Goal: Task Accomplishment & Management: Use online tool/utility

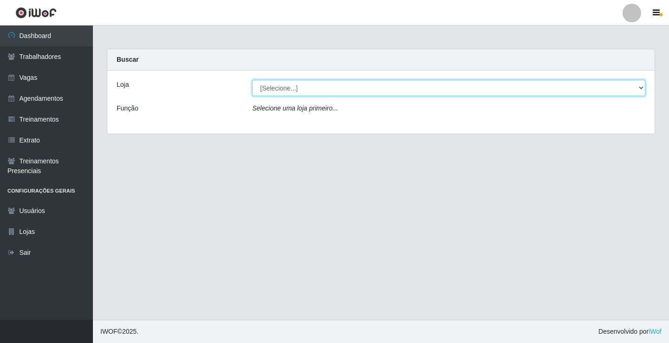
drag, startPoint x: 293, startPoint y: 84, endPoint x: 295, endPoint y: 94, distance: 9.9
click at [295, 87] on select "[Selecione...] Edilicya Supermercado" at bounding box center [448, 88] width 393 height 16
select select "460"
click at [252, 80] on select "[Selecione...] Edilicya Supermercado" at bounding box center [448, 88] width 393 height 16
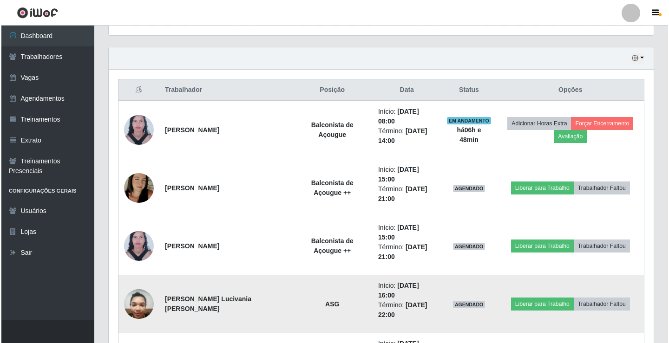
scroll to position [350, 0]
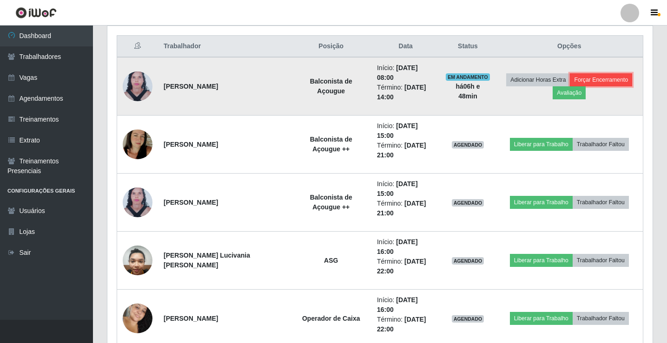
click at [581, 75] on button "Forçar Encerramento" at bounding box center [601, 79] width 62 height 13
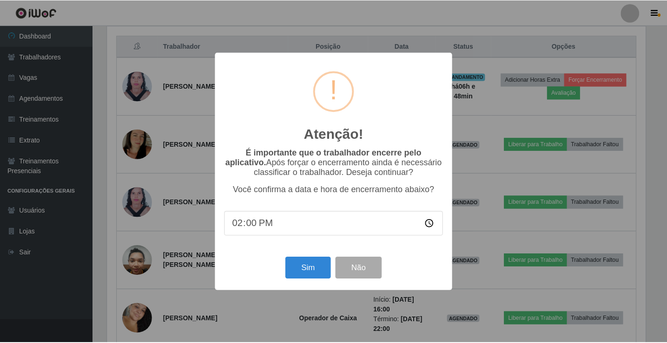
scroll to position [193, 540]
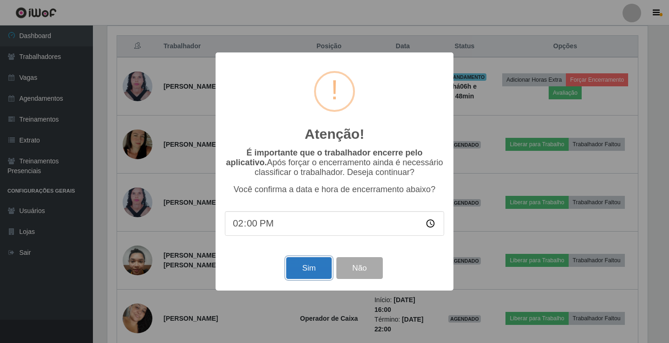
click at [310, 273] on button "Sim" at bounding box center [308, 268] width 45 height 22
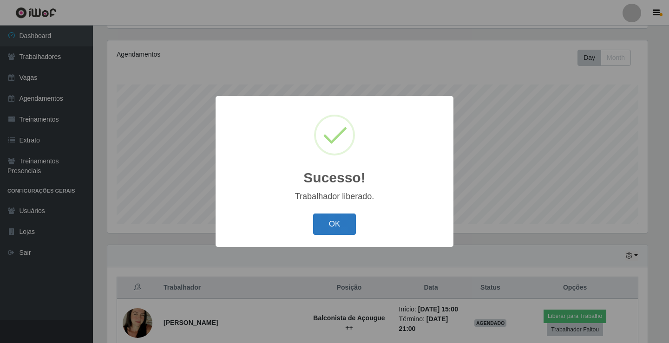
click at [320, 230] on button "OK" at bounding box center [334, 225] width 43 height 22
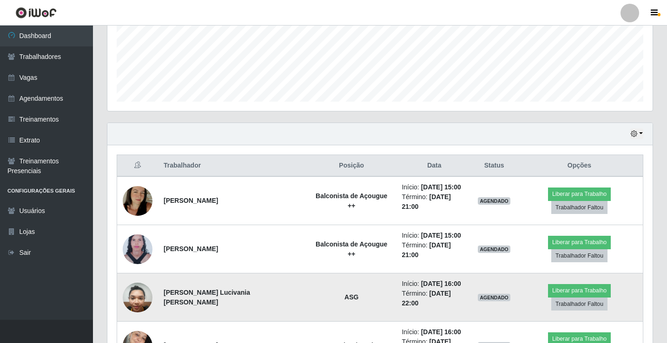
scroll to position [248, 0]
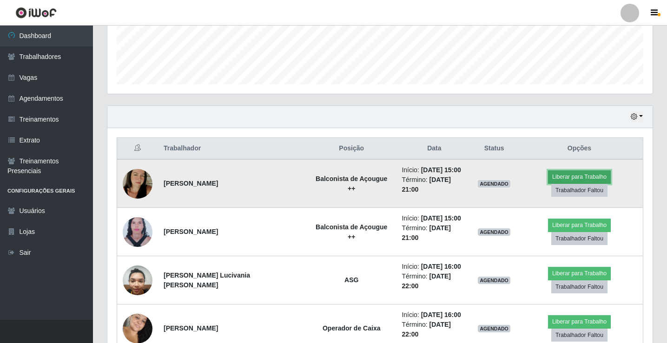
click at [555, 178] on button "Liberar para Trabalho" at bounding box center [579, 177] width 63 height 13
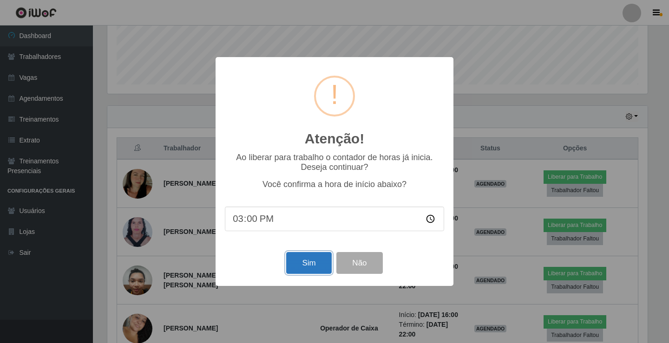
click at [316, 262] on button "Sim" at bounding box center [308, 263] width 45 height 22
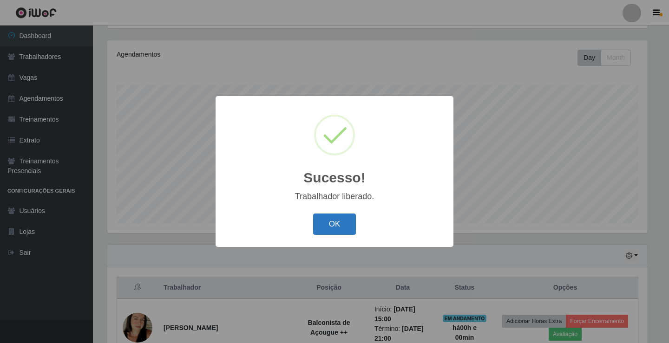
click at [338, 217] on button "OK" at bounding box center [334, 225] width 43 height 22
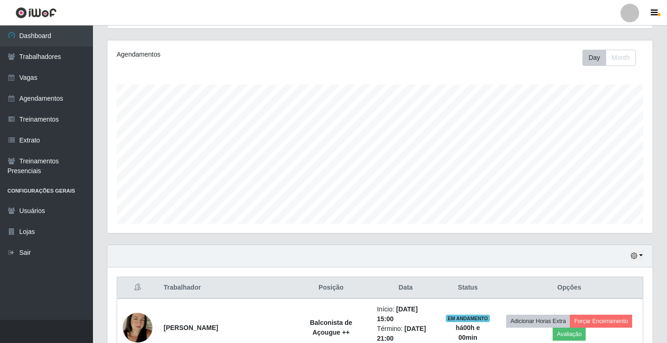
scroll to position [193, 545]
